Goal: Transaction & Acquisition: Purchase product/service

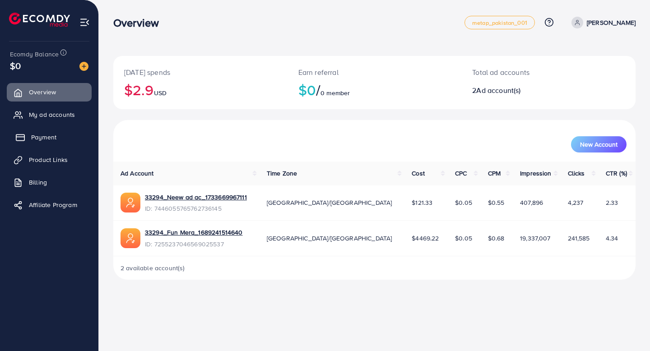
click at [64, 135] on link "Payment" at bounding box center [49, 137] width 85 height 18
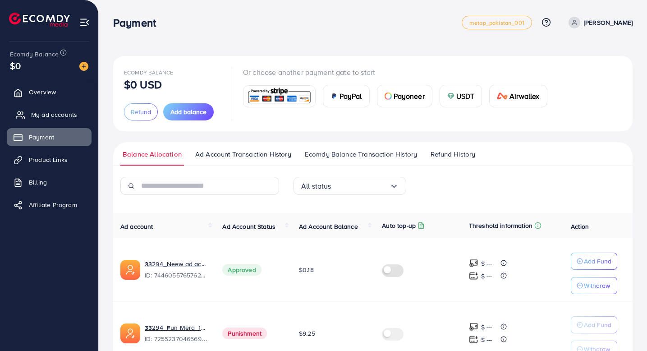
click at [17, 120] on link "My ad accounts" at bounding box center [49, 115] width 85 height 18
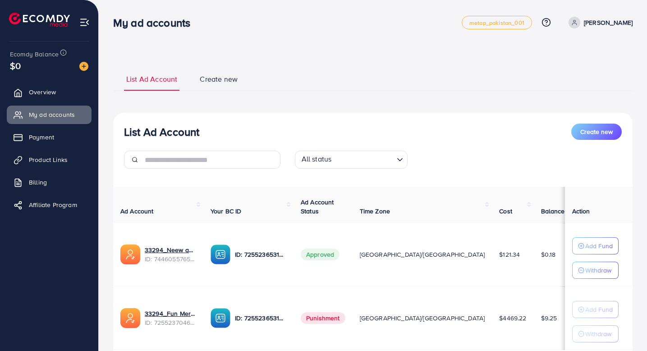
click at [88, 69] on div "Ecomdy Balance $0" at bounding box center [49, 61] width 84 height 38
click at [87, 68] on img at bounding box center [83, 66] width 9 height 9
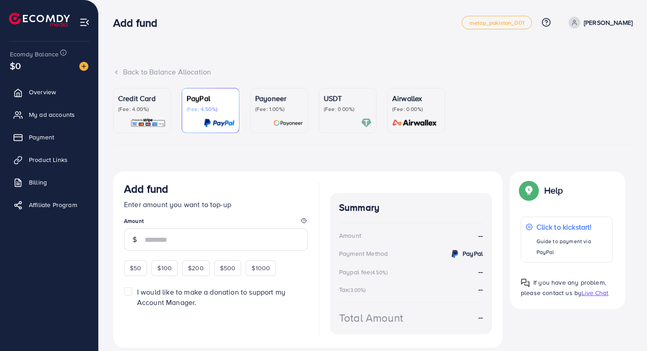
scroll to position [29, 0]
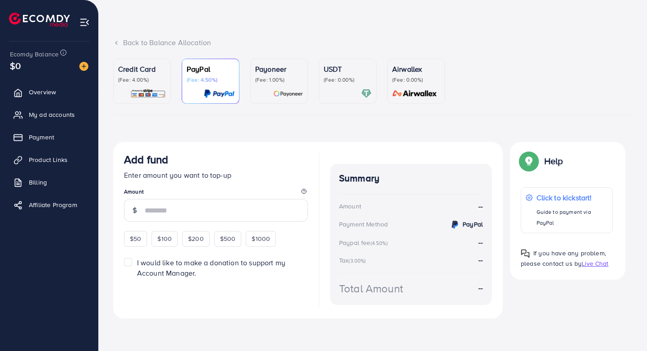
click at [138, 77] on p "(Fee: 4.00%)" at bounding box center [142, 79] width 48 height 7
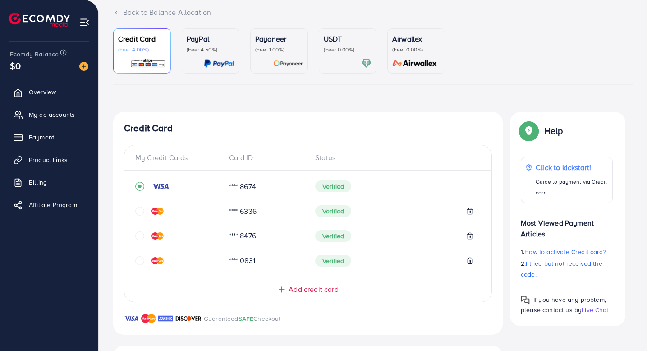
scroll to position [60, 0]
click at [306, 285] on span "Add credit card" at bounding box center [314, 289] width 50 height 10
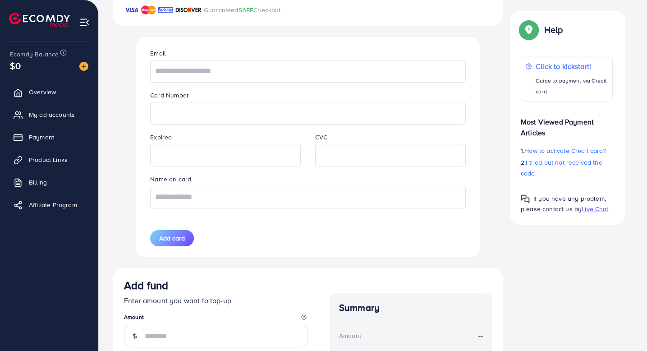
scroll to position [365, 0]
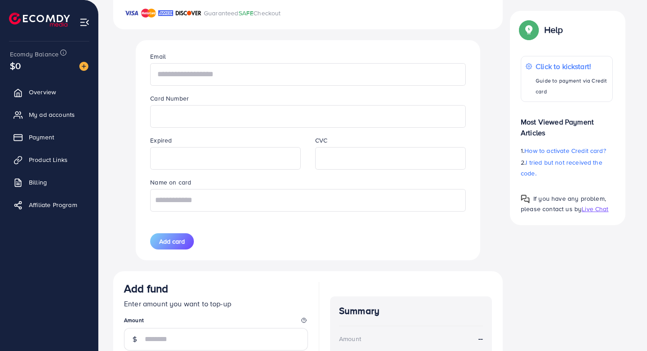
click at [298, 74] on input "text" at bounding box center [307, 74] width 315 height 23
type input "**********"
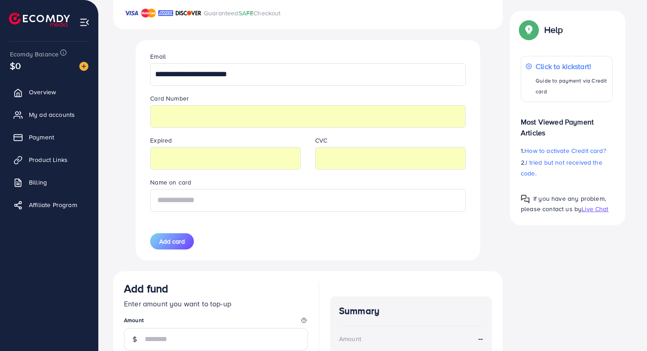
type input "**********"
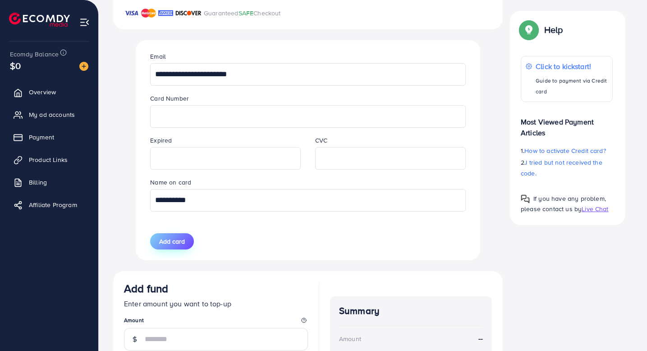
click at [175, 240] on span "Add card" at bounding box center [172, 241] width 26 height 9
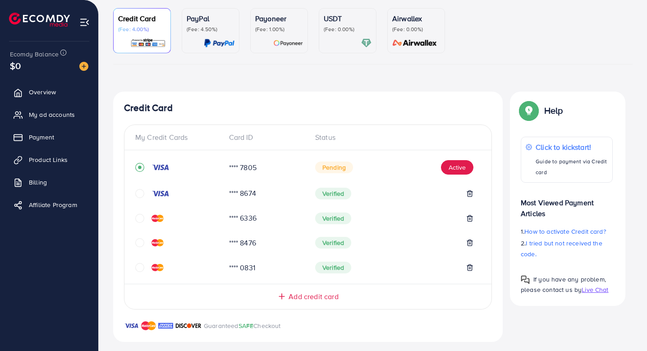
scroll to position [73, 0]
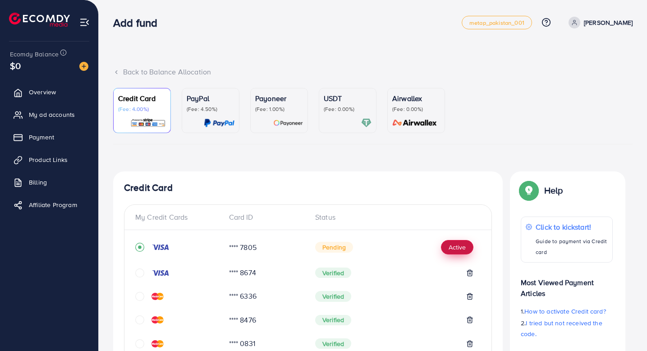
click at [466, 252] on button "Active" at bounding box center [457, 247] width 32 height 14
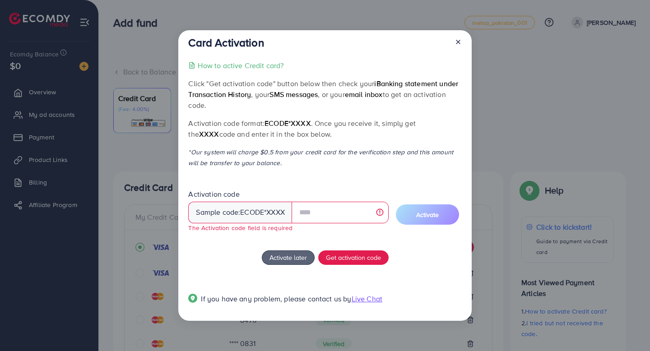
click at [458, 45] on icon at bounding box center [457, 41] width 7 height 7
